Goal: Task Accomplishment & Management: Use online tool/utility

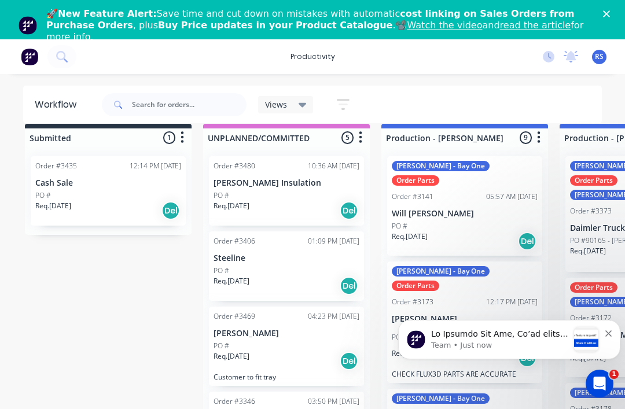
click at [618, 12] on div "🚀 New Feature Alert: Save time and cut down on mistakes with automatic cost lin…" at bounding box center [312, 26] width 625 height 42
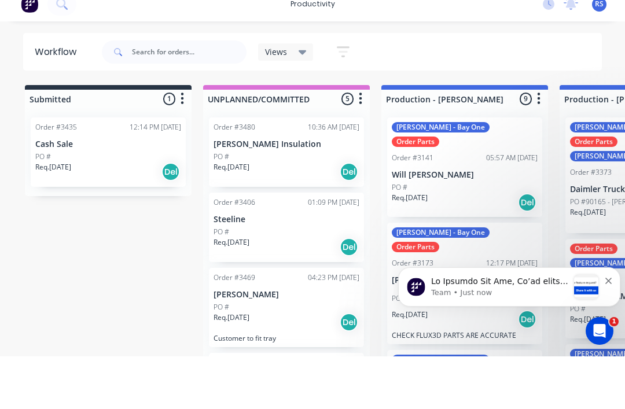
scroll to position [22, 0]
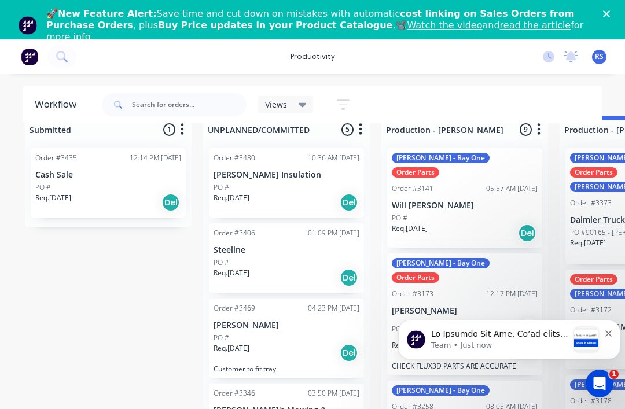
click at [605, 16] on polygon "Close" at bounding box center [606, 13] width 7 height 7
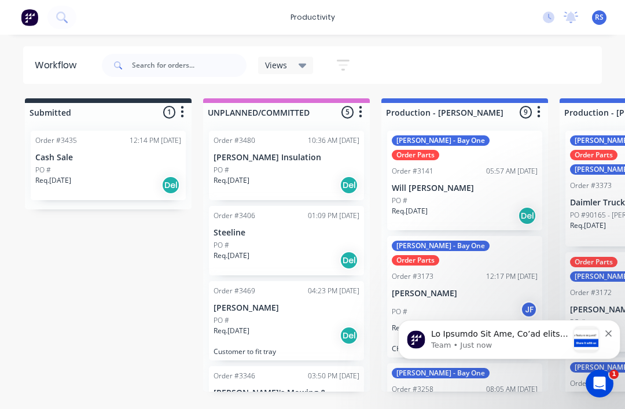
scroll to position [0, 0]
click at [26, 23] on img at bounding box center [29, 17] width 17 height 17
click at [599, 16] on span "RS" at bounding box center [599, 17] width 9 height 10
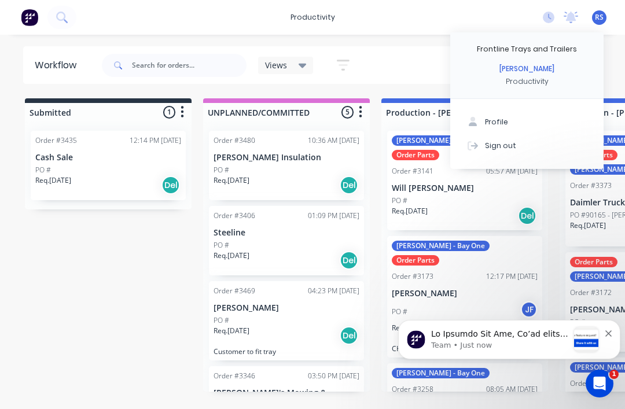
click at [511, 145] on div "Sign out" at bounding box center [500, 145] width 31 height 10
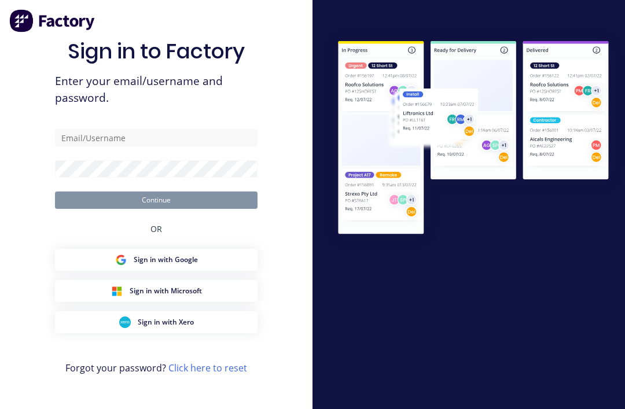
click at [79, 146] on input "text" at bounding box center [156, 137] width 203 height 17
click at [92, 146] on input "text" at bounding box center [156, 137] width 203 height 17
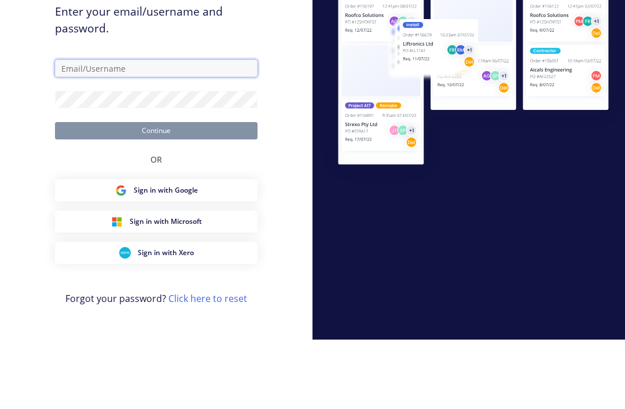
click at [96, 129] on input "text" at bounding box center [156, 137] width 203 height 17
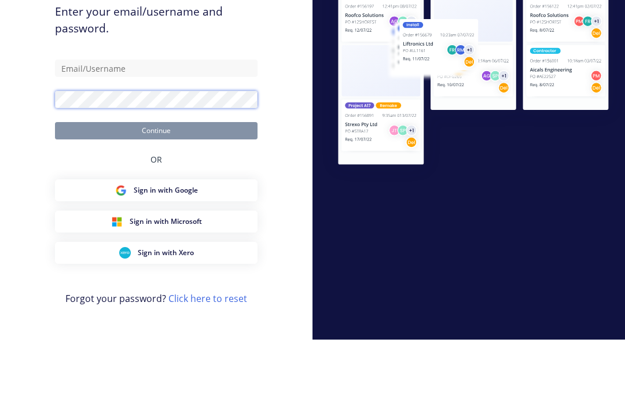
scroll to position [37, 0]
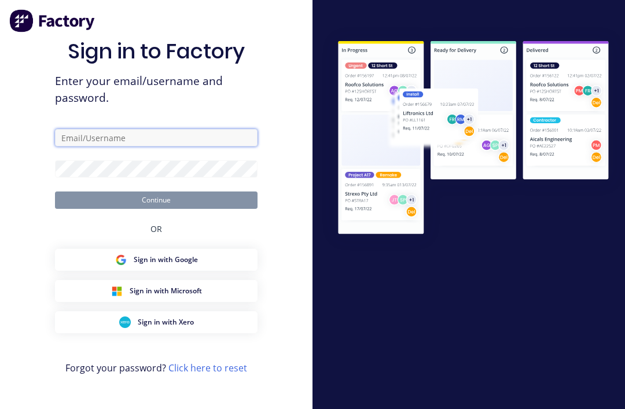
click at [75, 146] on input "text" at bounding box center [156, 137] width 203 height 17
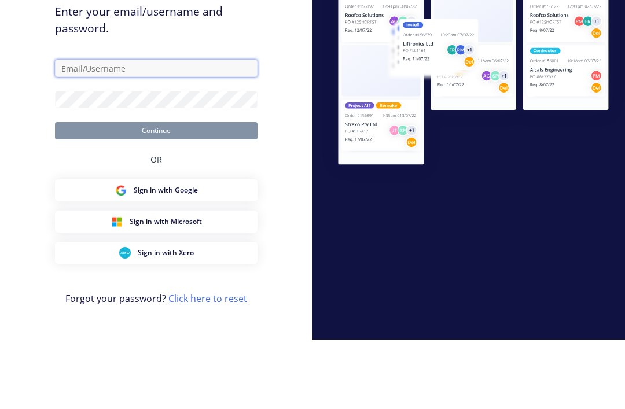
click at [181, 129] on input "text" at bounding box center [156, 137] width 203 height 17
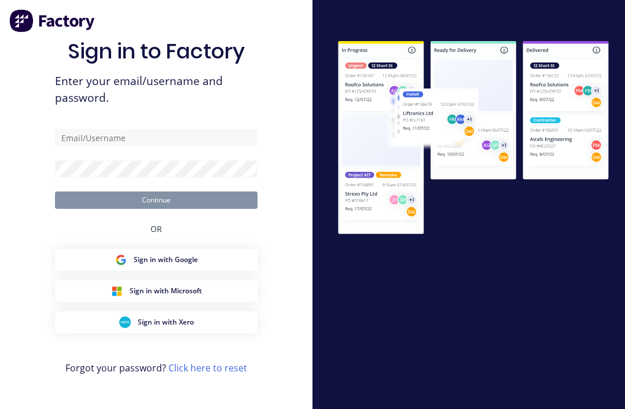
scroll to position [37, 0]
click at [179, 129] on input "text" at bounding box center [156, 137] width 203 height 17
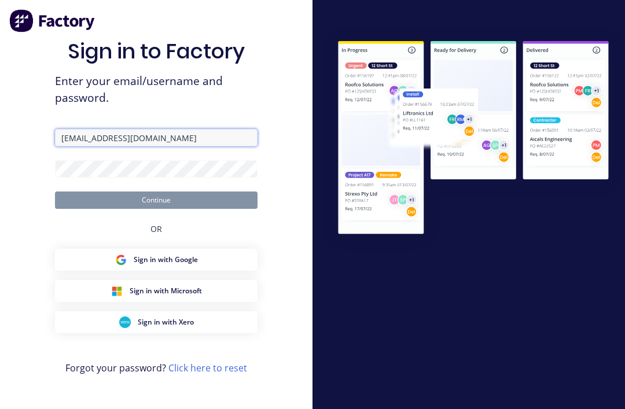
type input "Rod@frontlinetrays.com.au"
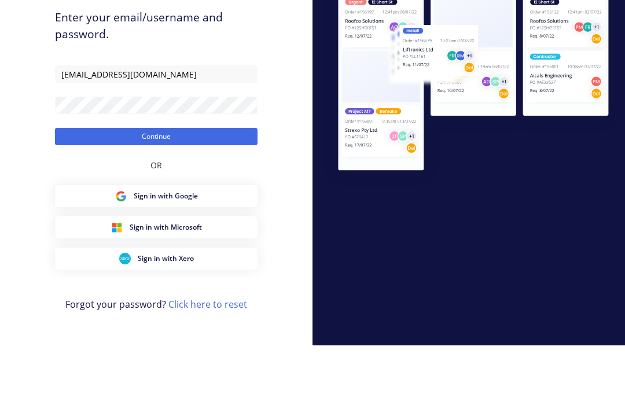
click at [90, 192] on button "Continue" at bounding box center [156, 200] width 203 height 17
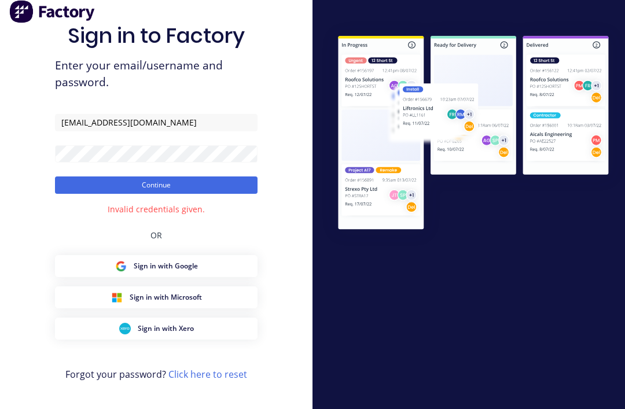
click at [101, 177] on button "Continue" at bounding box center [156, 185] width 203 height 17
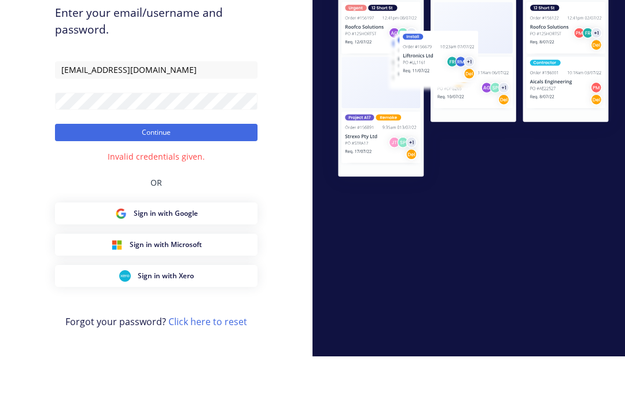
click at [98, 177] on button "Continue" at bounding box center [156, 185] width 203 height 17
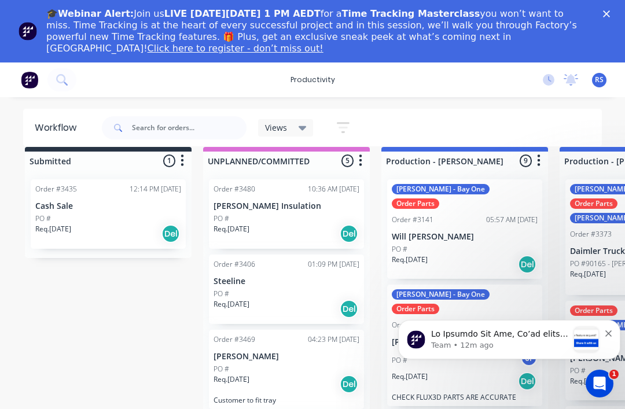
click at [607, 332] on icon "Dismiss notification" at bounding box center [608, 334] width 6 height 6
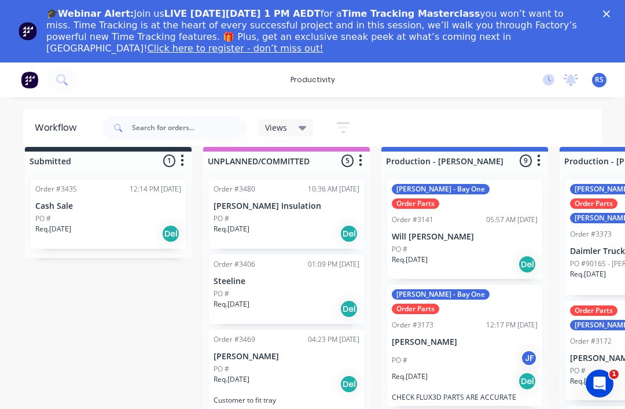
click at [605, 16] on polygon "Close" at bounding box center [606, 13] width 7 height 7
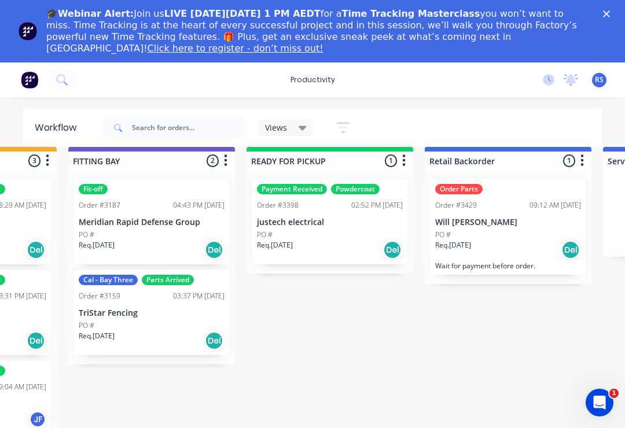
scroll to position [14, 1158]
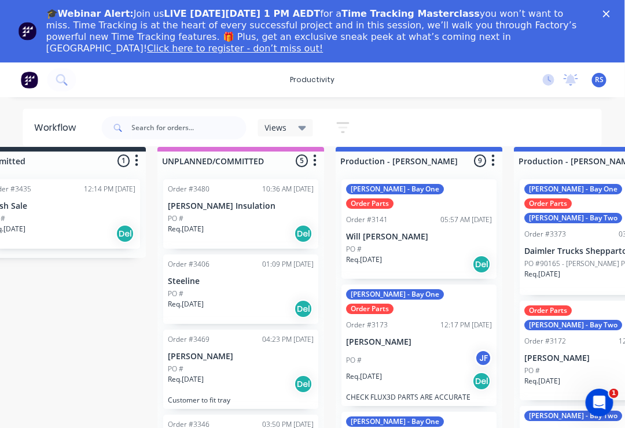
click at [605, 14] on icon "Close" at bounding box center [606, 13] width 7 height 7
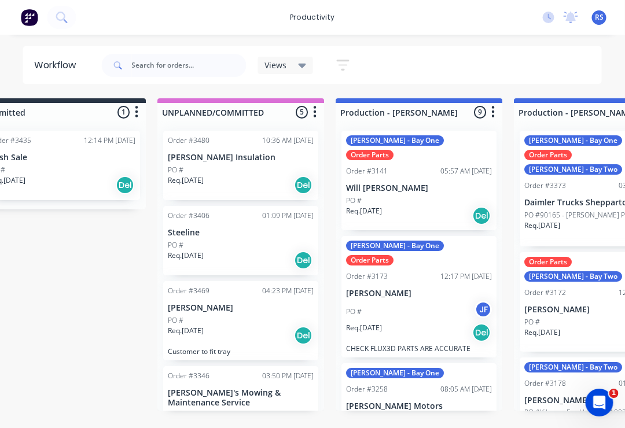
scroll to position [1, 46]
click at [604, 18] on span "RS" at bounding box center [599, 17] width 9 height 10
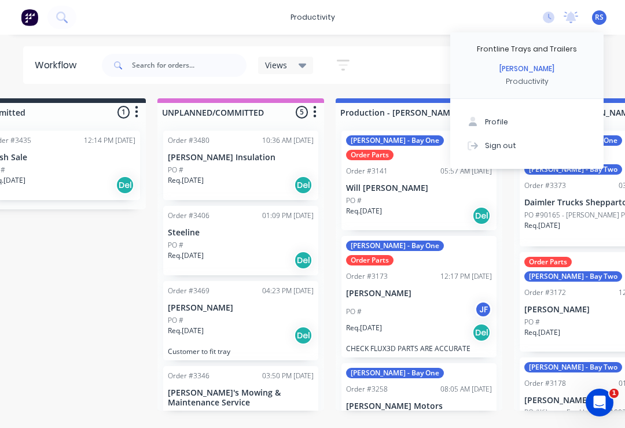
click at [510, 151] on button "Sign out" at bounding box center [526, 145] width 153 height 23
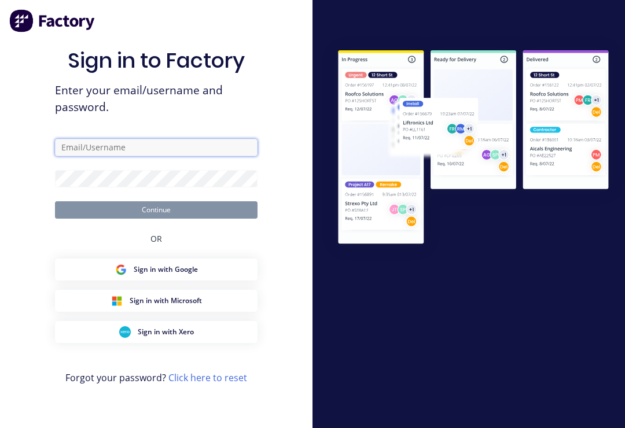
click at [96, 156] on input "text" at bounding box center [156, 147] width 203 height 17
type input "[EMAIL_ADDRESS][DOMAIN_NAME]"
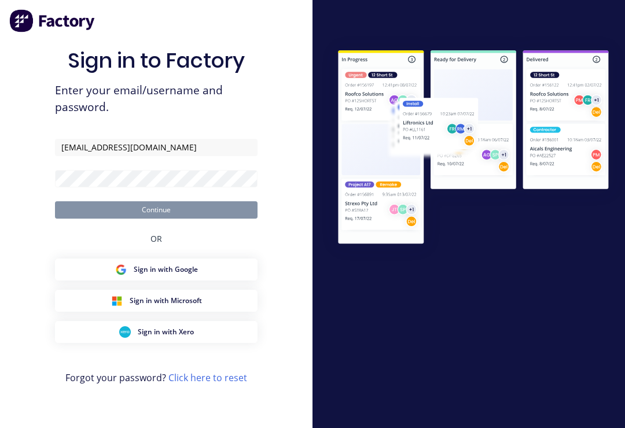
click at [156, 218] on button "Continue" at bounding box center [156, 209] width 203 height 17
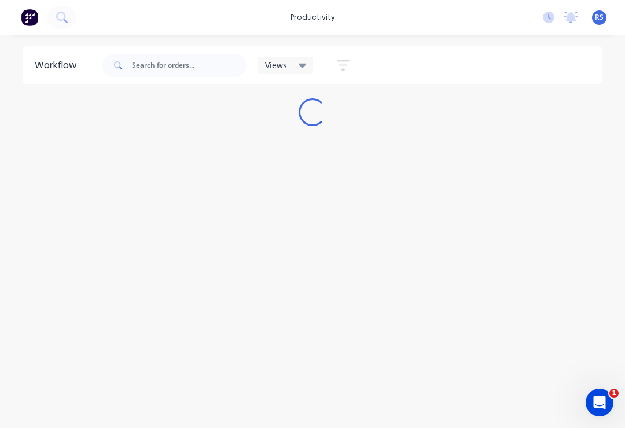
click at [604, 11] on div "RS Frontline Trays and Trailers [PERSON_NAME] Productivity Profile Sign out" at bounding box center [599, 17] width 14 height 14
click at [602, 19] on span "RS" at bounding box center [599, 17] width 9 height 10
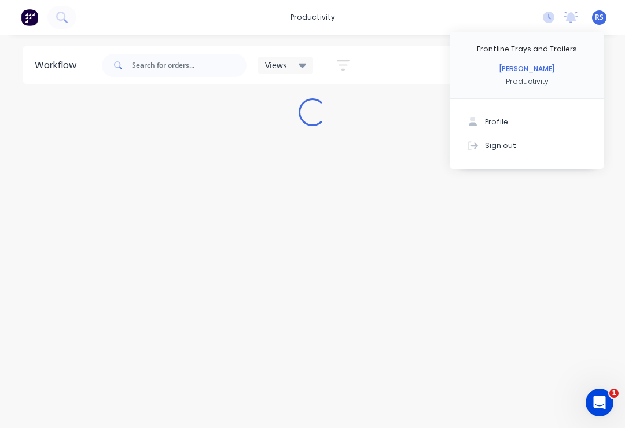
click at [523, 147] on button "Sign out" at bounding box center [526, 145] width 153 height 23
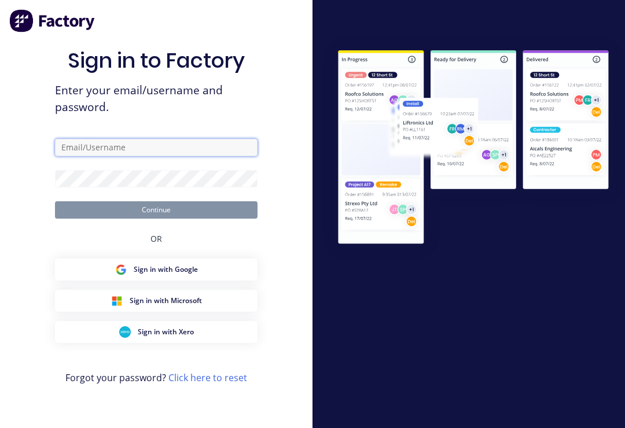
click at [100, 156] on input "text" at bounding box center [156, 147] width 203 height 17
type input "[EMAIL_ADDRESS][DOMAIN_NAME]"
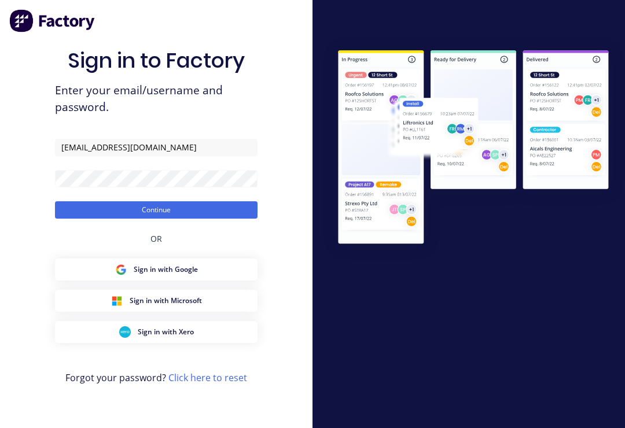
click at [154, 219] on button "Continue" at bounding box center [156, 209] width 203 height 17
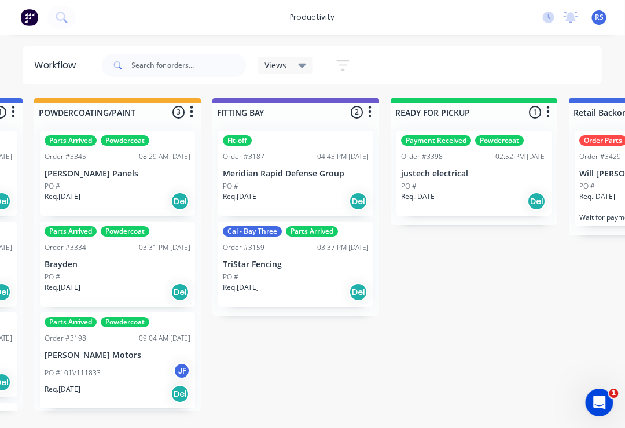
scroll to position [1, 1059]
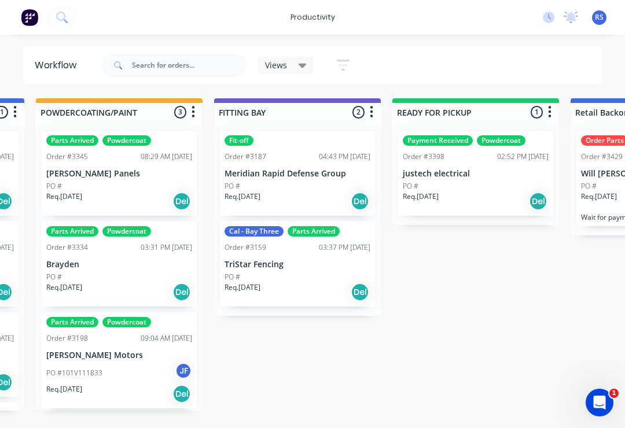
click at [303, 169] on p "Meridian Rapid Defense Group" at bounding box center [298, 174] width 146 height 10
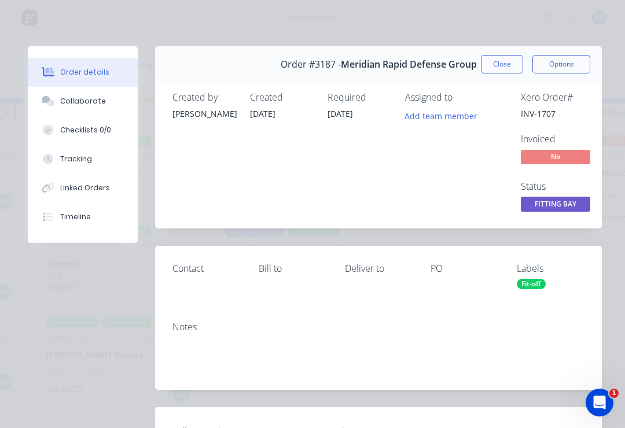
scroll to position [0, 0]
click at [97, 97] on div "Collaborate" at bounding box center [83, 101] width 46 height 10
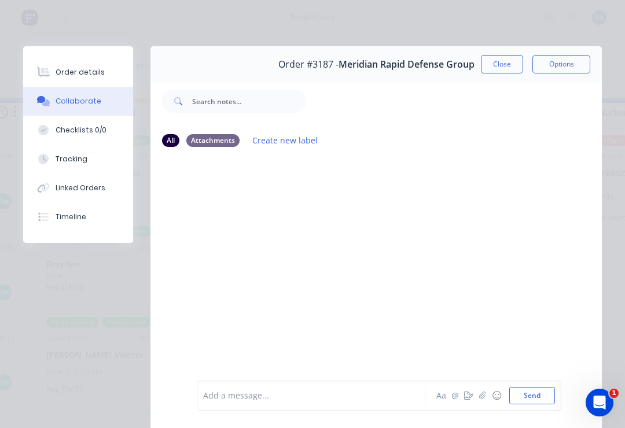
click at [482, 396] on icon "button" at bounding box center [482, 396] width 6 height 8
click at [538, 394] on button "Send" at bounding box center [532, 395] width 46 height 17
click at [91, 122] on button "Checklists 0/0" at bounding box center [78, 130] width 110 height 29
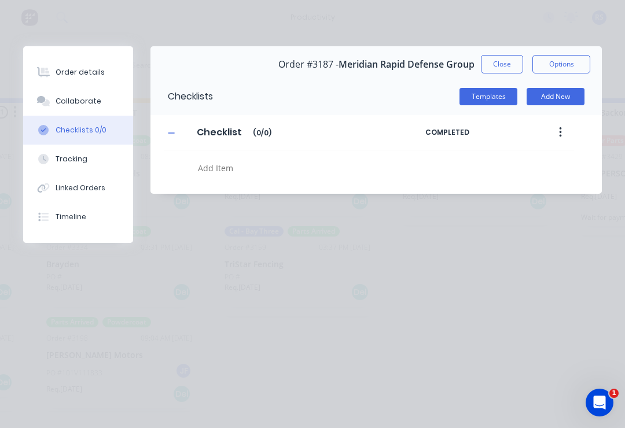
click at [70, 157] on div "Tracking" at bounding box center [72, 159] width 32 height 10
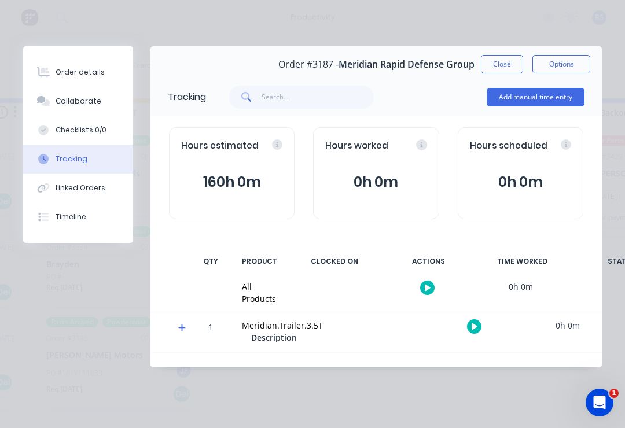
click at [414, 286] on div at bounding box center [427, 288] width 87 height 28
click at [433, 283] on button "button" at bounding box center [427, 288] width 14 height 14
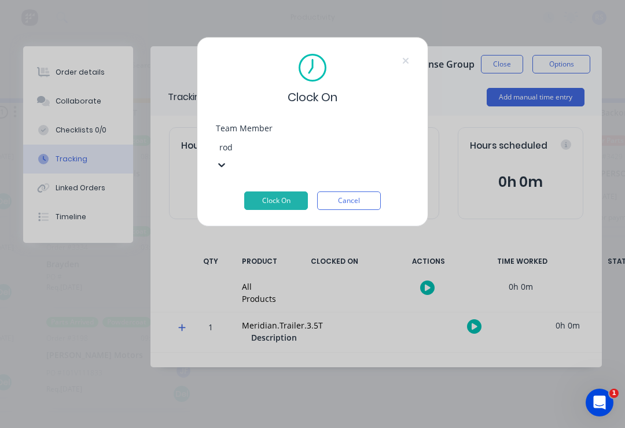
type input "rod"
click at [288, 192] on button "Clock On" at bounding box center [276, 201] width 64 height 19
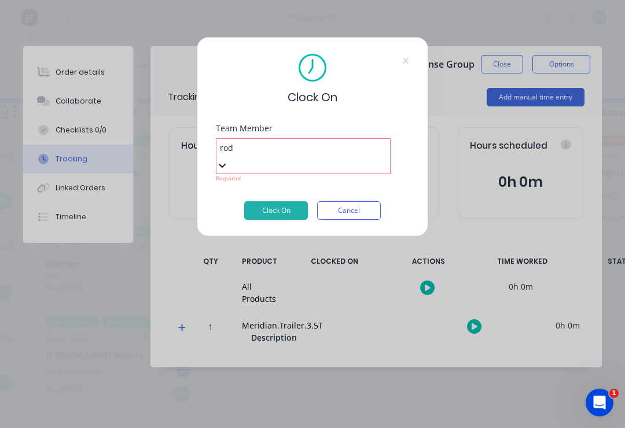
type input "rod"
click at [262, 173] on div "Team Member Select... Required." at bounding box center [312, 162] width 193 height 77
click at [265, 135] on div "Select... Required." at bounding box center [312, 158] width 193 height 47
type input "chase"
click at [269, 172] on div "Team Member [PERSON_NAME], 1 of 1. 1 result available for search term chase. Us…" at bounding box center [312, 162] width 193 height 77
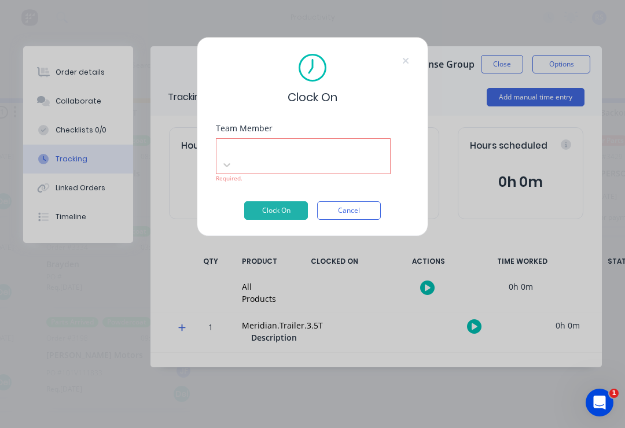
click at [358, 201] on button "Cancel" at bounding box center [349, 210] width 64 height 19
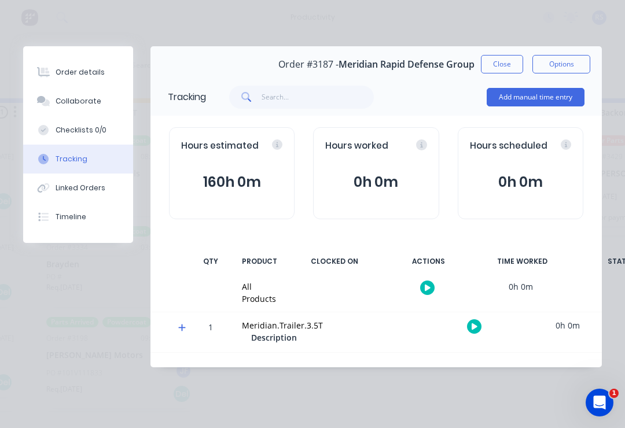
click at [528, 105] on button "Add manual time entry" at bounding box center [536, 97] width 98 height 19
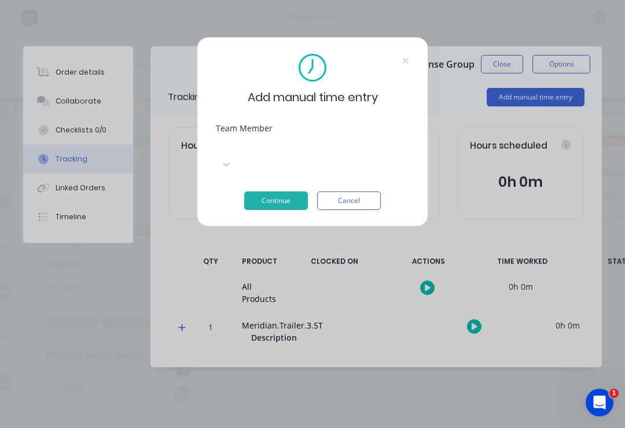
click at [405, 61] on icon at bounding box center [405, 60] width 7 height 9
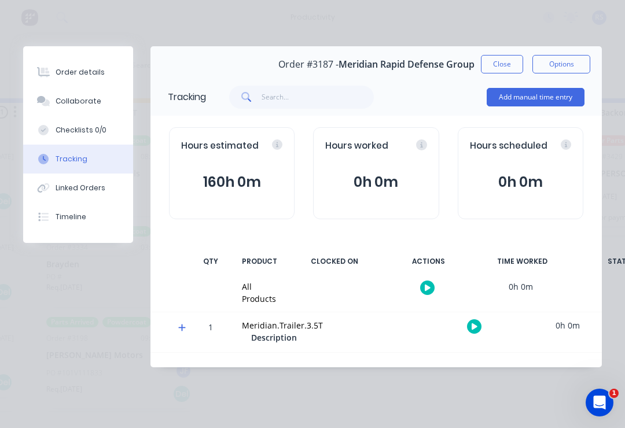
click at [91, 181] on button "Linked Orders" at bounding box center [78, 188] width 110 height 29
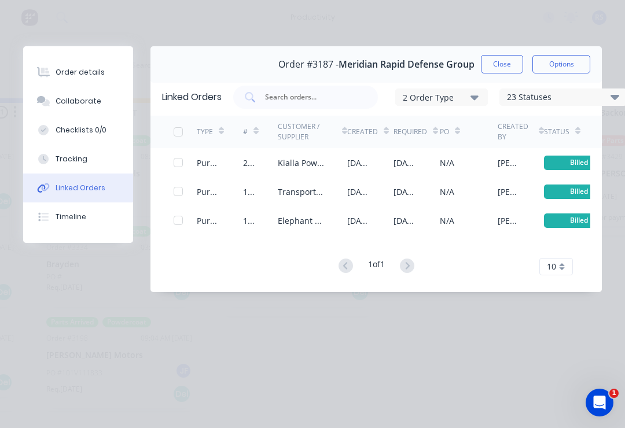
click at [61, 155] on div "Tracking" at bounding box center [72, 159] width 32 height 10
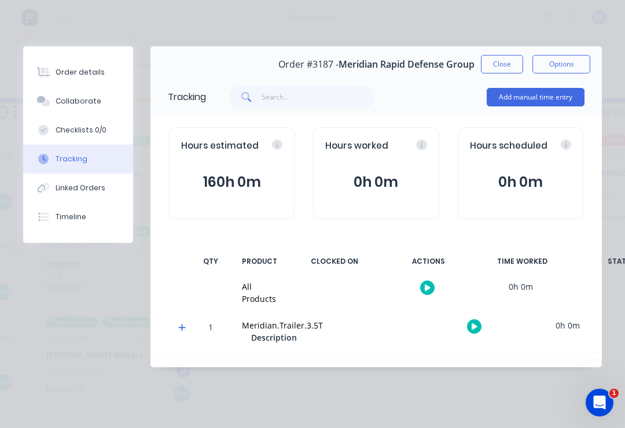
click at [78, 80] on button "Order details" at bounding box center [78, 72] width 110 height 29
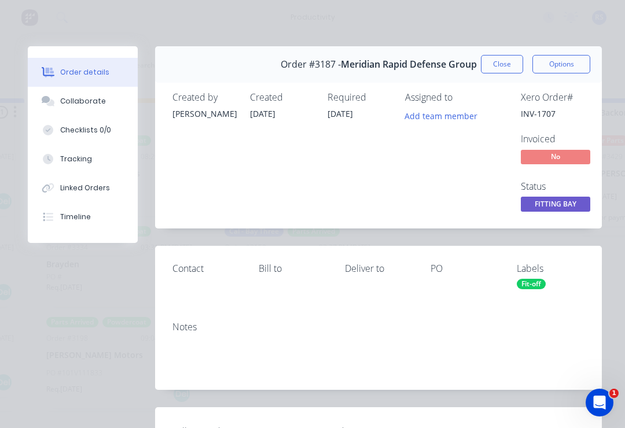
click at [501, 71] on button "Close" at bounding box center [502, 64] width 42 height 19
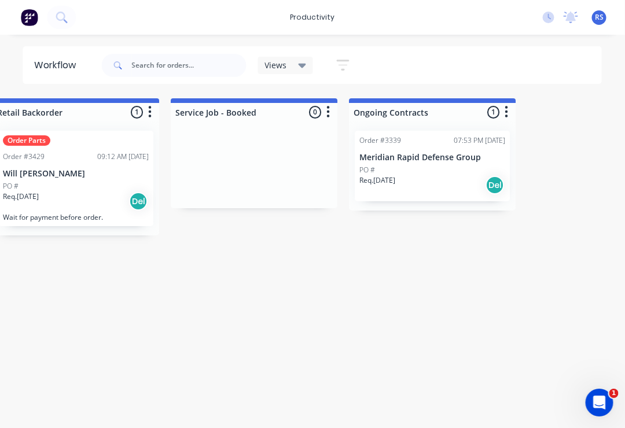
scroll to position [1, 1638]
